Goal: Information Seeking & Learning: Understand process/instructions

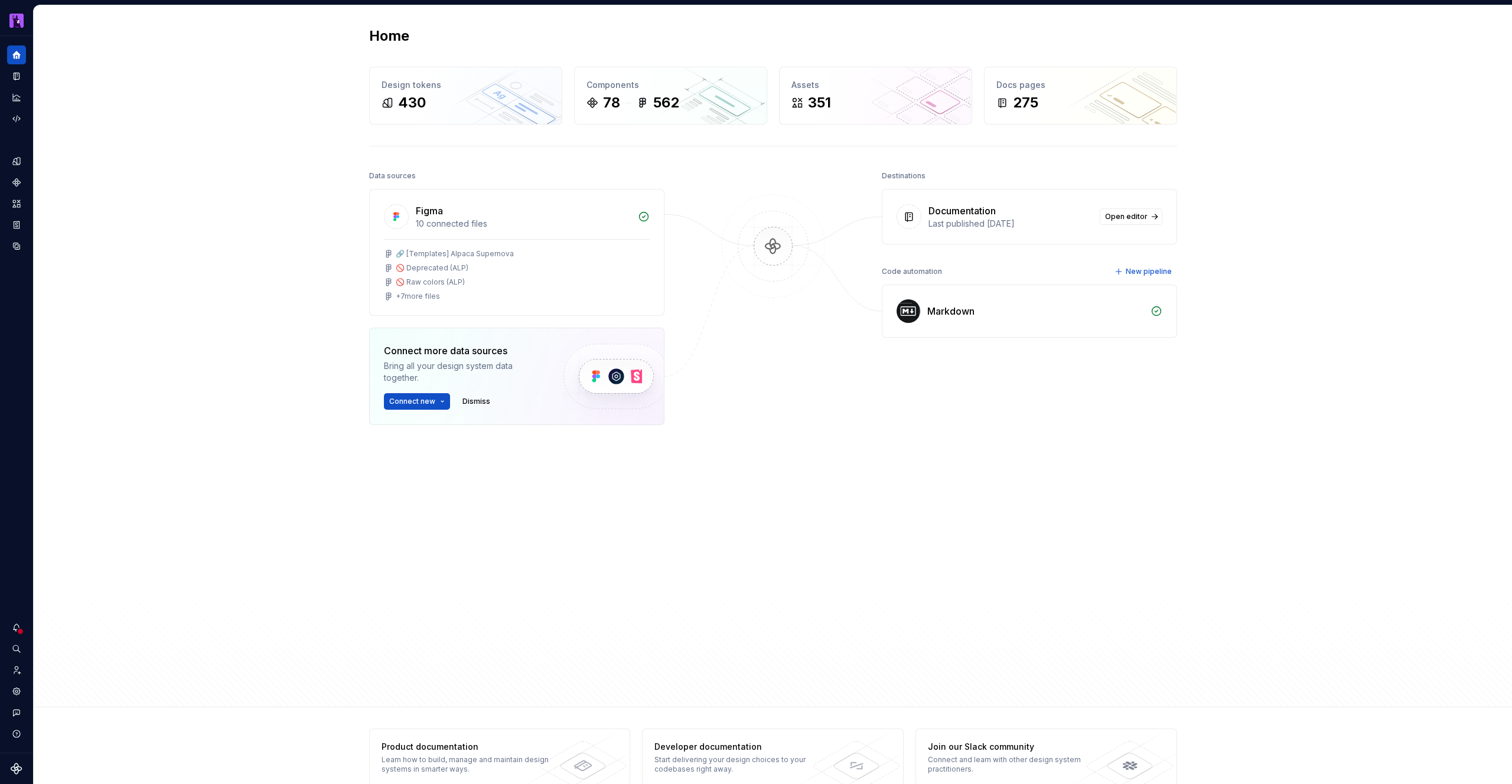
click at [330, 95] on div "Home Design tokens 430 Components 78 562 Assets 351 Docs pages 275 Data sources…" at bounding box center [772, 356] width 1478 height 702
drag, startPoint x: 86, startPoint y: 126, endPoint x: 63, endPoint y: 123, distance: 23.2
click at [78, 125] on div "Home Design tokens 430 Components 78 562 Assets 351 Docs pages 275 Data sources…" at bounding box center [772, 356] width 1478 height 702
click at [25, 36] on button "Expand sidebar" at bounding box center [24, 36] width 16 height 16
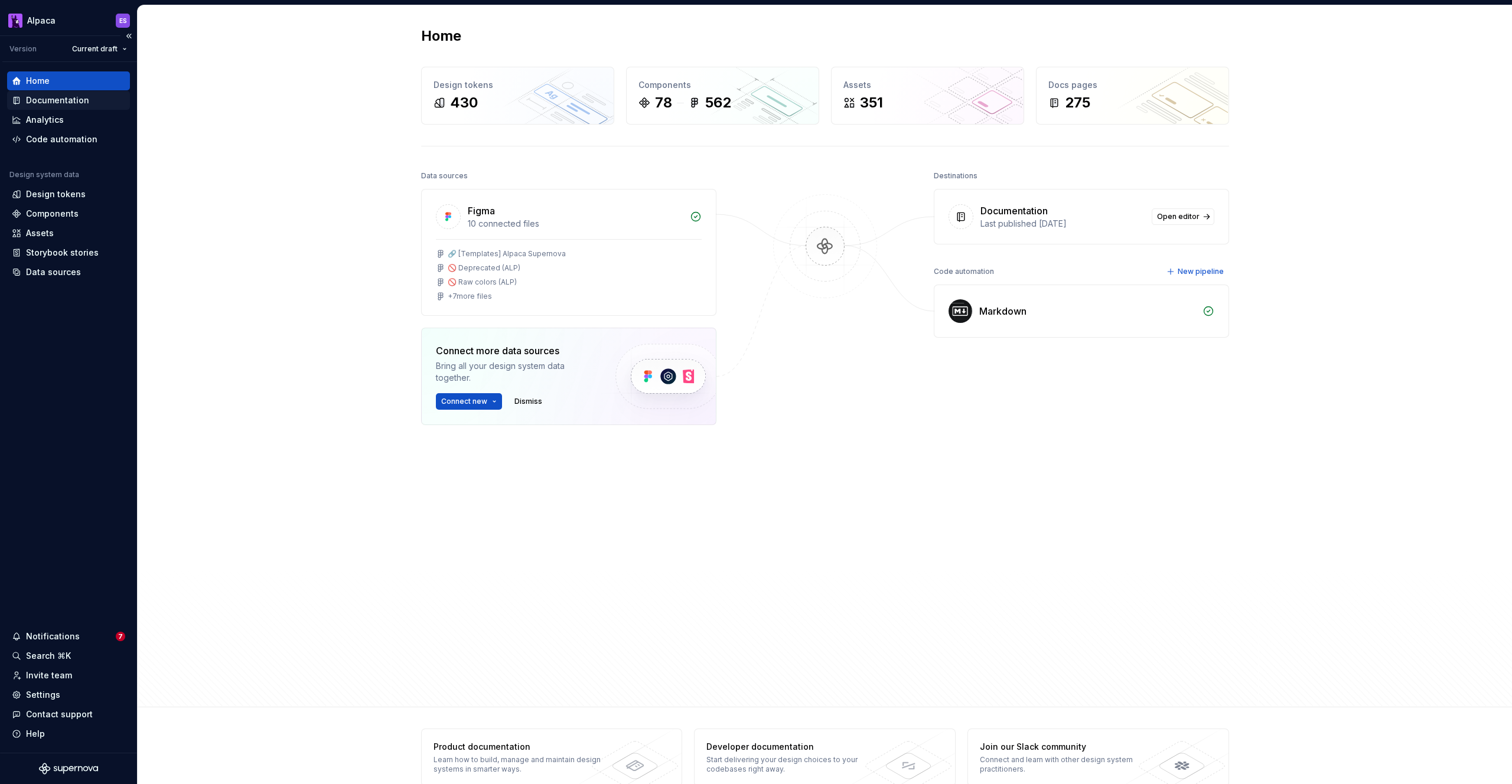
click at [50, 107] on div "Documentation" at bounding box center [69, 100] width 123 height 19
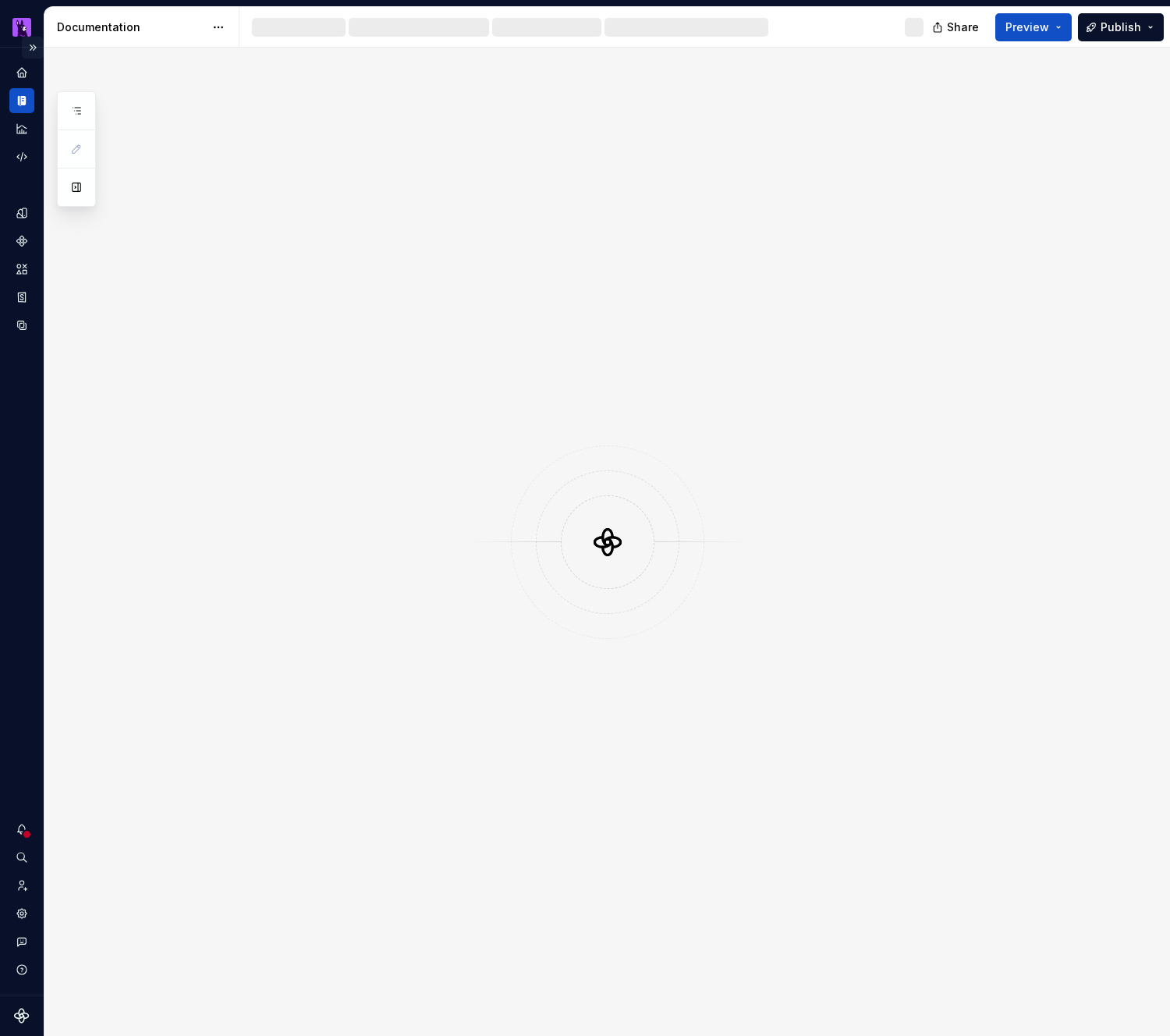
click at [36, 46] on button "Expand sidebar" at bounding box center [32, 47] width 22 height 22
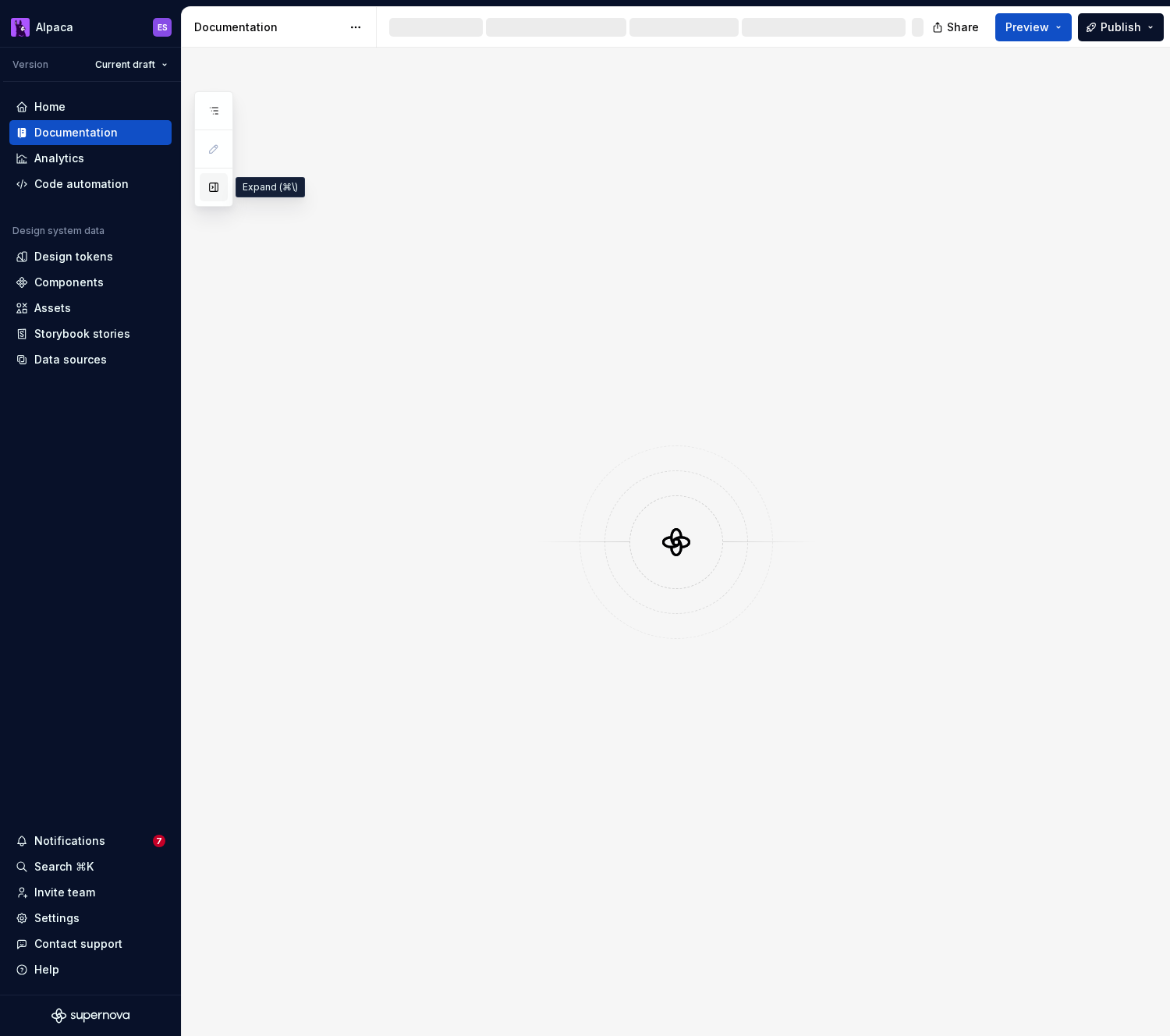
click at [218, 186] on button "button" at bounding box center [213, 187] width 28 height 28
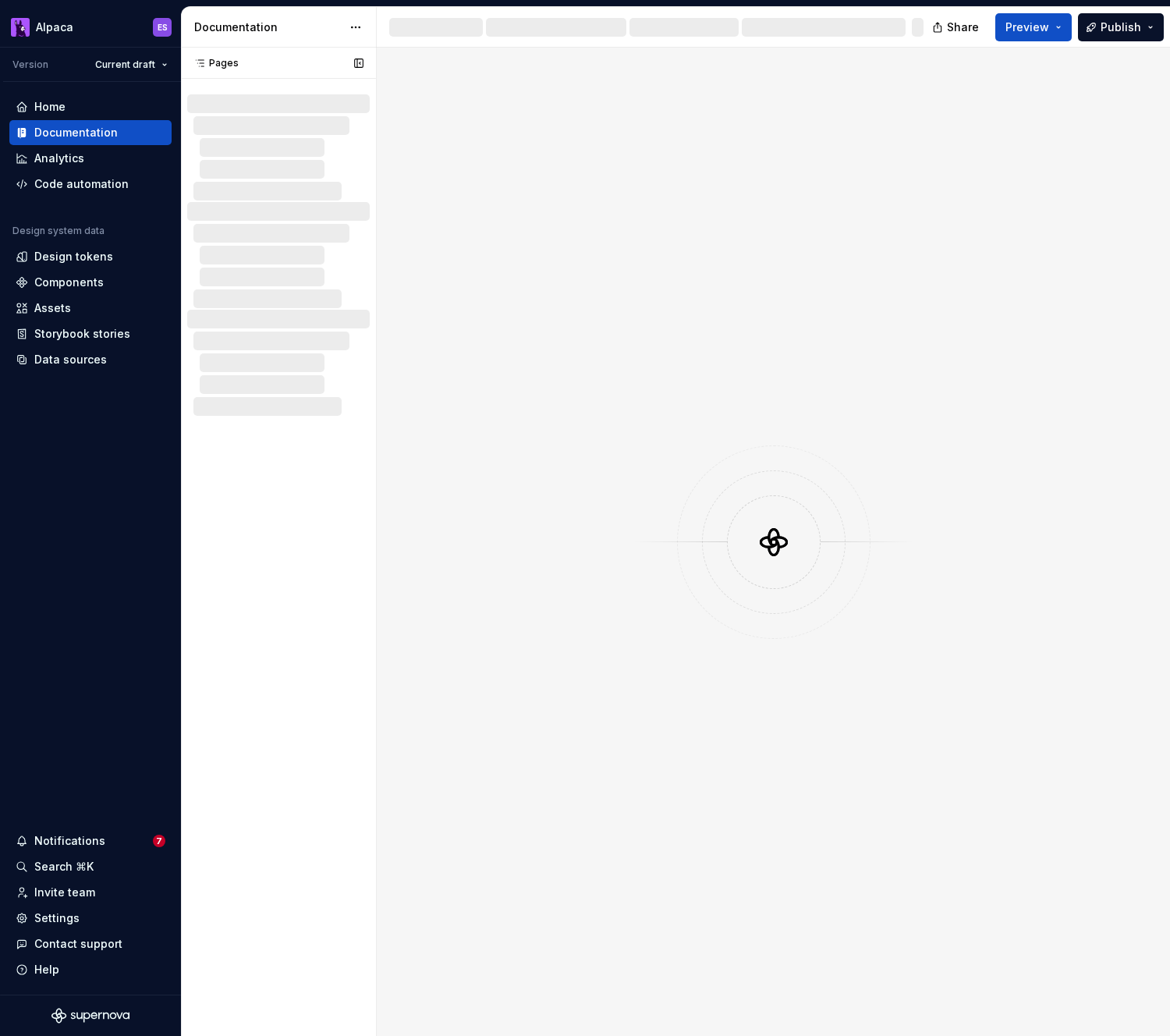
click at [315, 512] on div "Pages Pages No changes yet When a page is edited, it will appear in this sectio…" at bounding box center [278, 541] width 195 height 989
